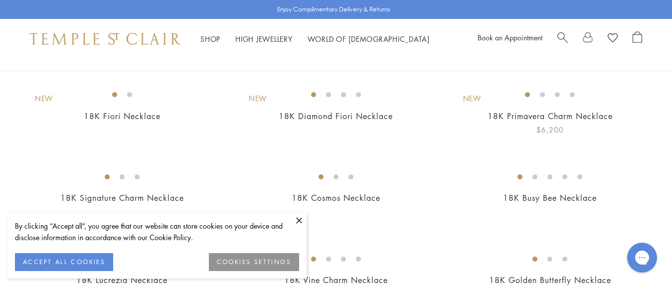
scroll to position [149, 0]
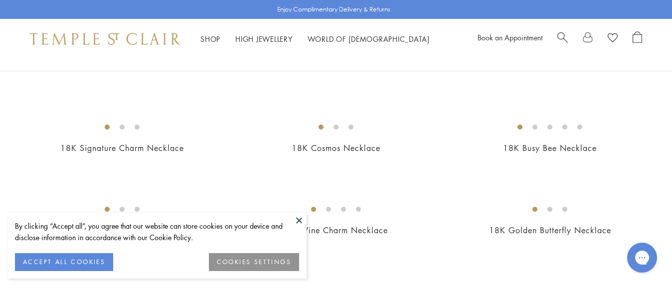
click at [82, 262] on button "ACCEPT ALL COOKIES" at bounding box center [64, 262] width 98 height 18
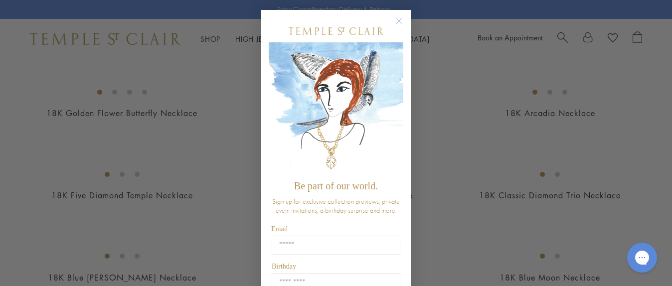
scroll to position [249, 0]
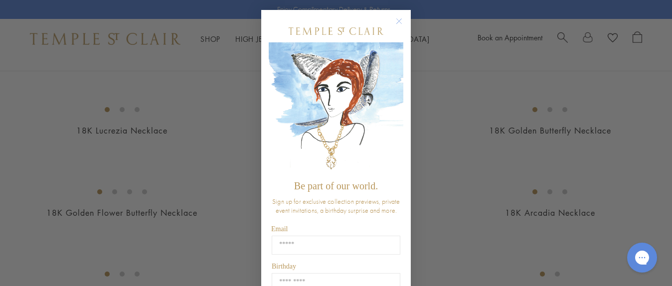
click at [394, 25] on circle "Close dialog" at bounding box center [399, 21] width 12 height 12
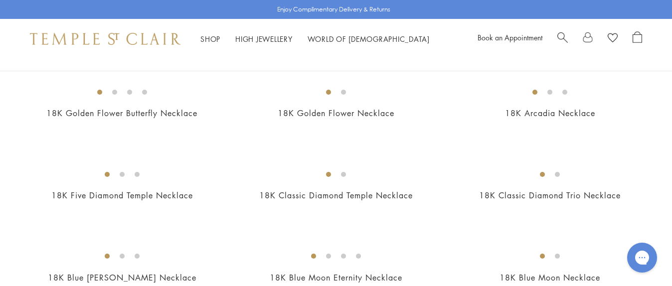
scroll to position [448, 0]
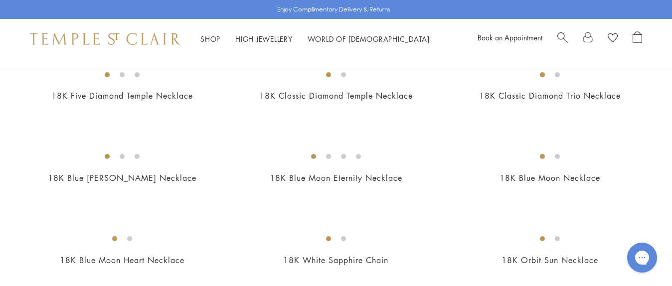
drag, startPoint x: 110, startPoint y: 106, endPoint x: 127, endPoint y: 105, distance: 17.0
click at [0, 0] on img at bounding box center [0, 0] width 0 height 0
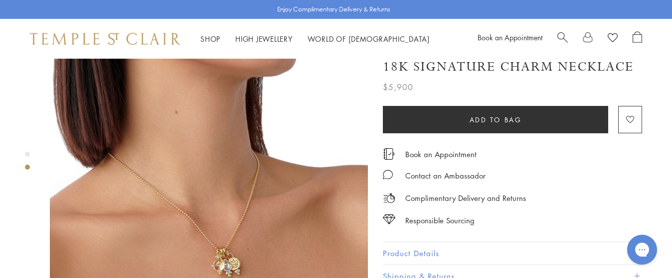
scroll to position [249, 0]
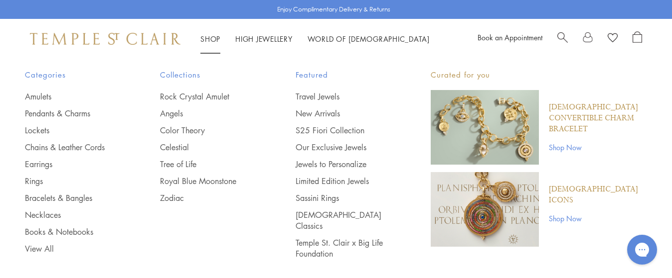
click at [209, 36] on link "Shop Shop" at bounding box center [210, 39] width 20 height 10
click at [52, 215] on link "Necklaces" at bounding box center [72, 215] width 95 height 11
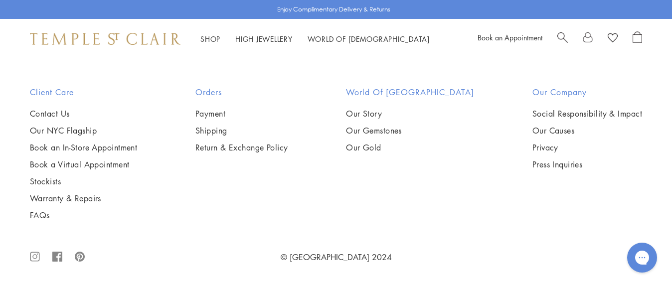
scroll to position [4135, 0]
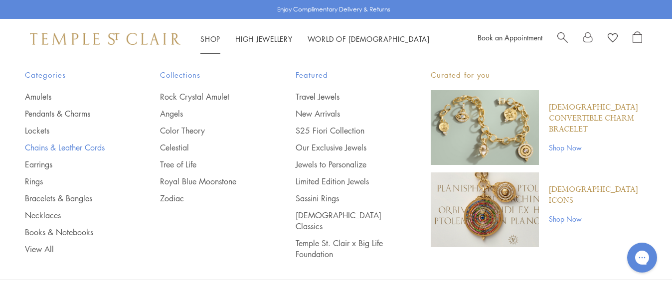
click at [50, 149] on link "Chains & Leather Cords" at bounding box center [72, 147] width 95 height 11
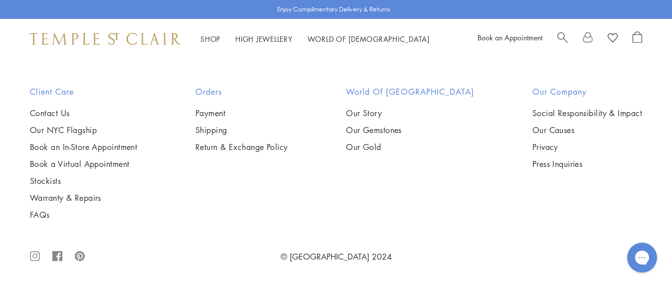
scroll to position [2242, 0]
